Goal: Find specific page/section: Find specific page/section

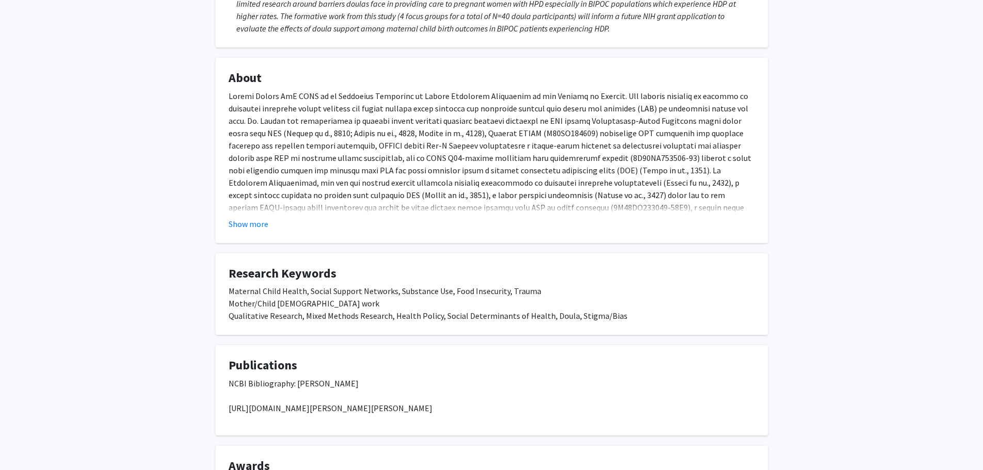
scroll to position [310, 0]
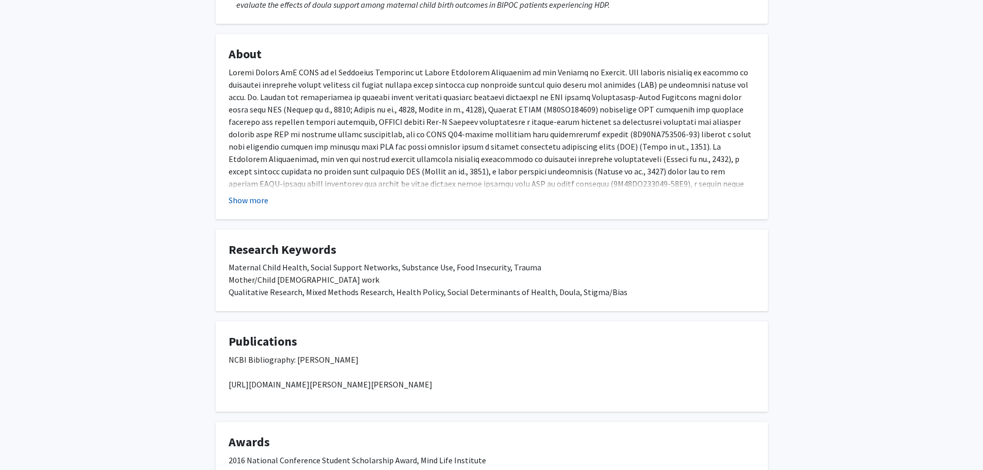
click at [255, 196] on button "Show more" at bounding box center [249, 200] width 40 height 12
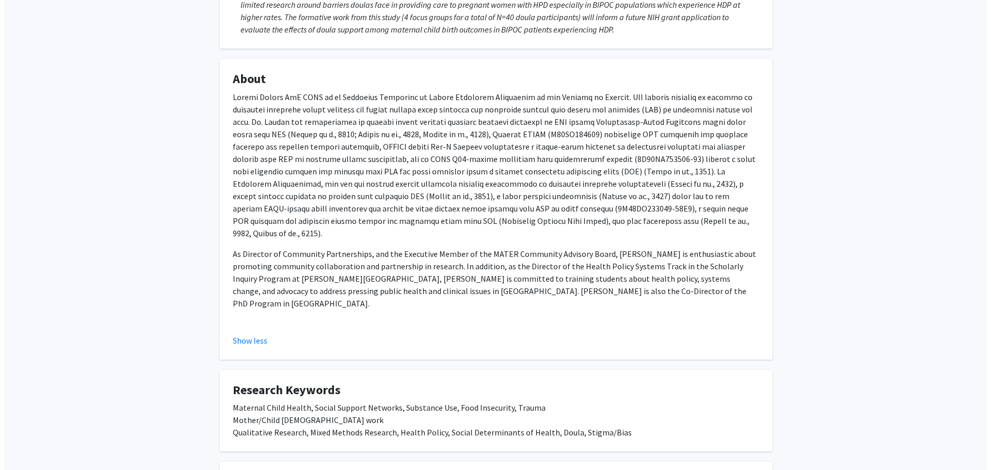
scroll to position [0, 0]
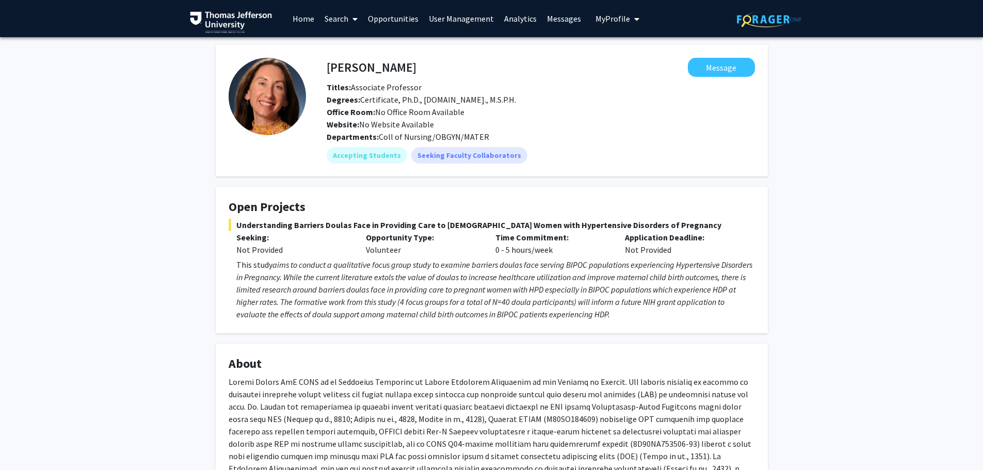
click at [302, 20] on link "Home" at bounding box center [303, 19] width 32 height 36
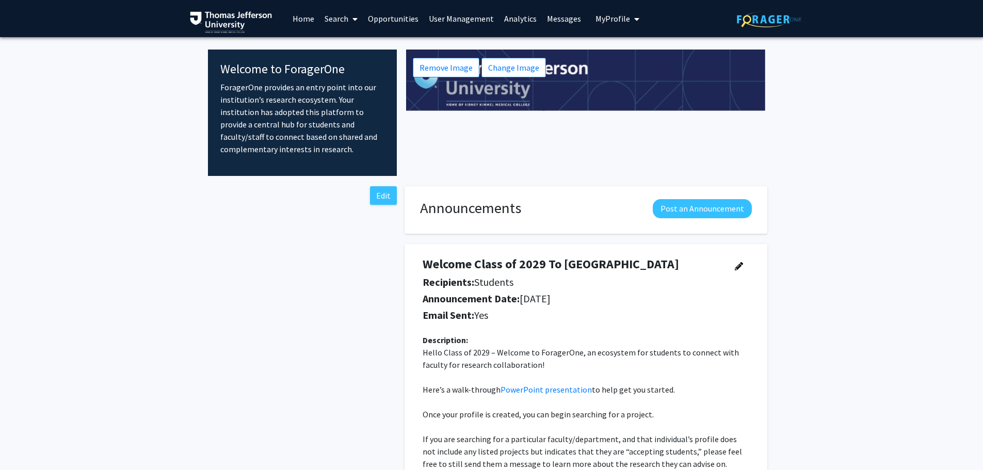
click at [341, 19] on link "Search" at bounding box center [340, 19] width 43 height 36
click at [362, 46] on span "Faculty/Staff" at bounding box center [357, 47] width 76 height 21
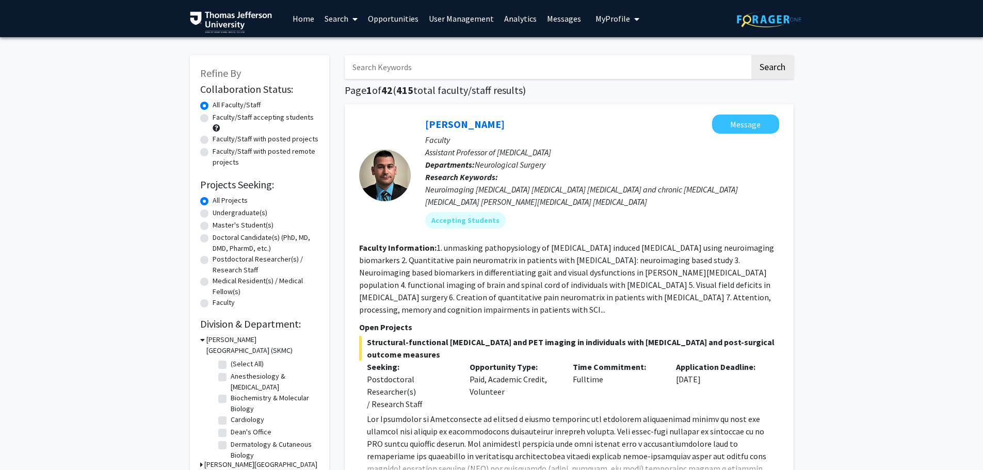
click at [432, 74] on input "Search Keywords" at bounding box center [547, 67] width 405 height 24
type input "[PERSON_NAME]"
click at [751, 55] on button "Search" at bounding box center [772, 67] width 42 height 24
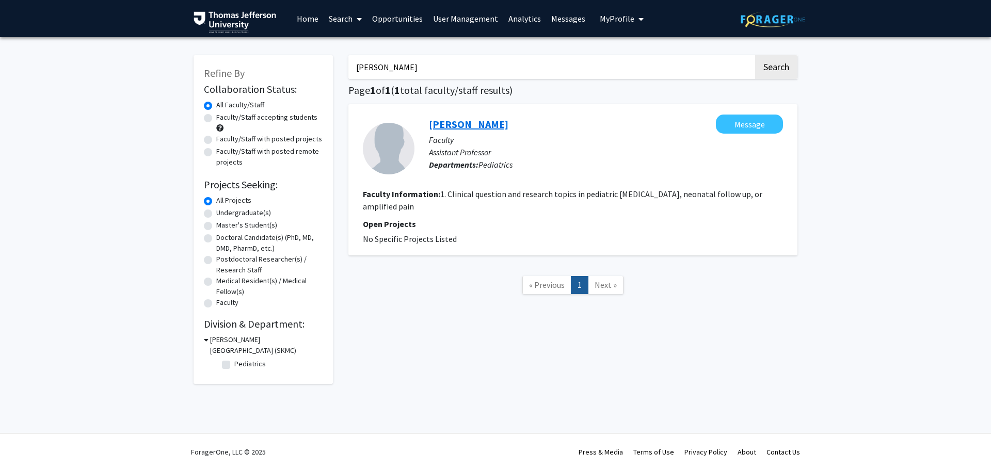
click at [478, 124] on link "[PERSON_NAME]" at bounding box center [468, 124] width 79 height 13
